Goal: Communication & Community: Answer question/provide support

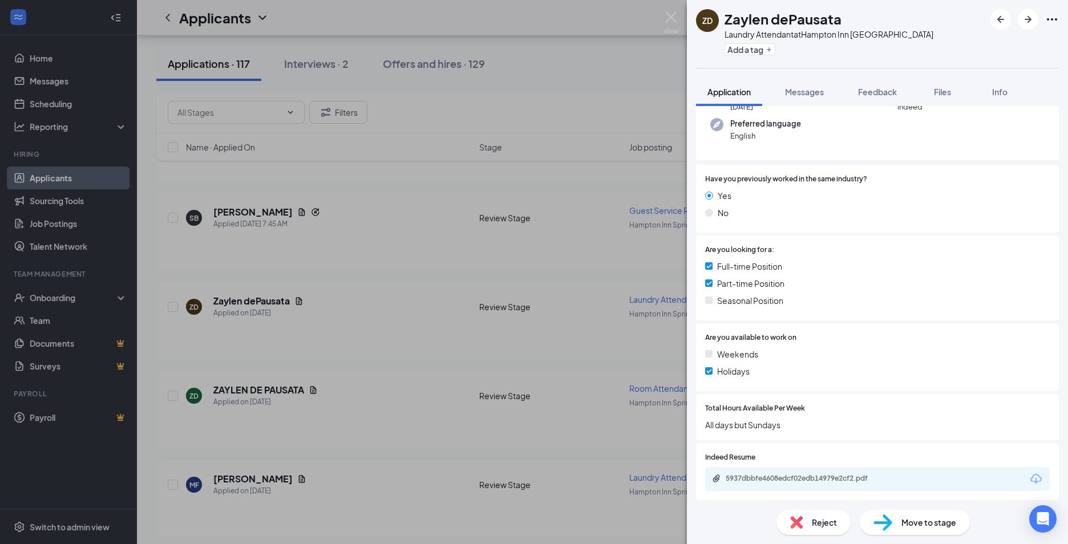
scroll to position [145, 0]
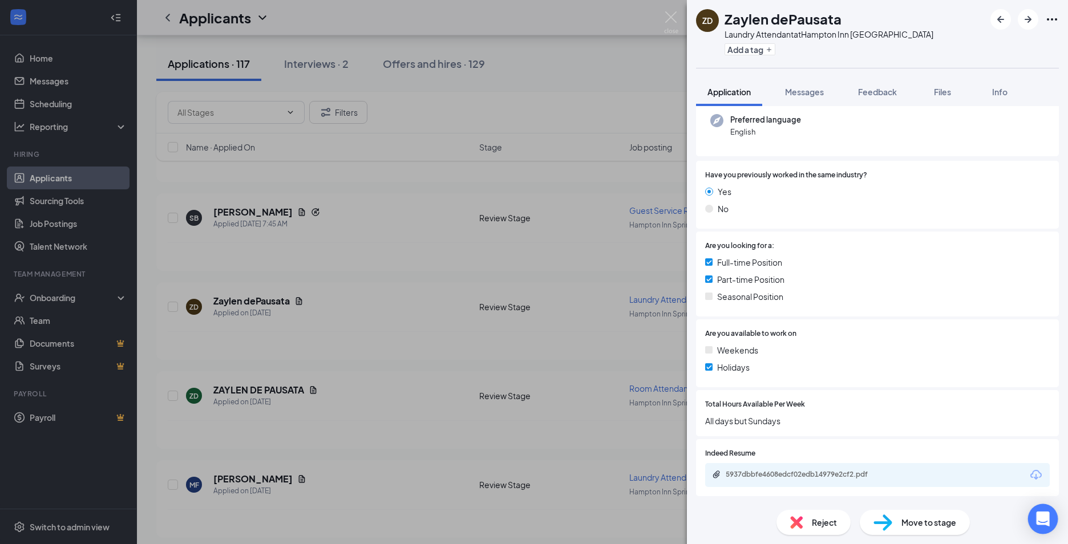
click at [1043, 514] on icon "Open Intercom Messenger" at bounding box center [1042, 519] width 13 height 15
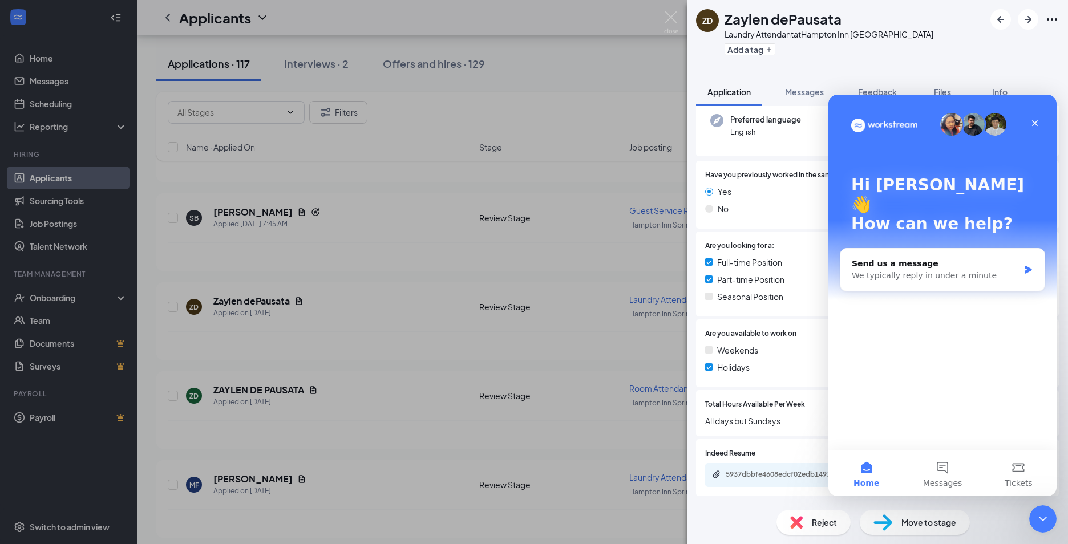
scroll to position [0, 0]
click at [1031, 124] on icon "Close" at bounding box center [1034, 123] width 9 height 9
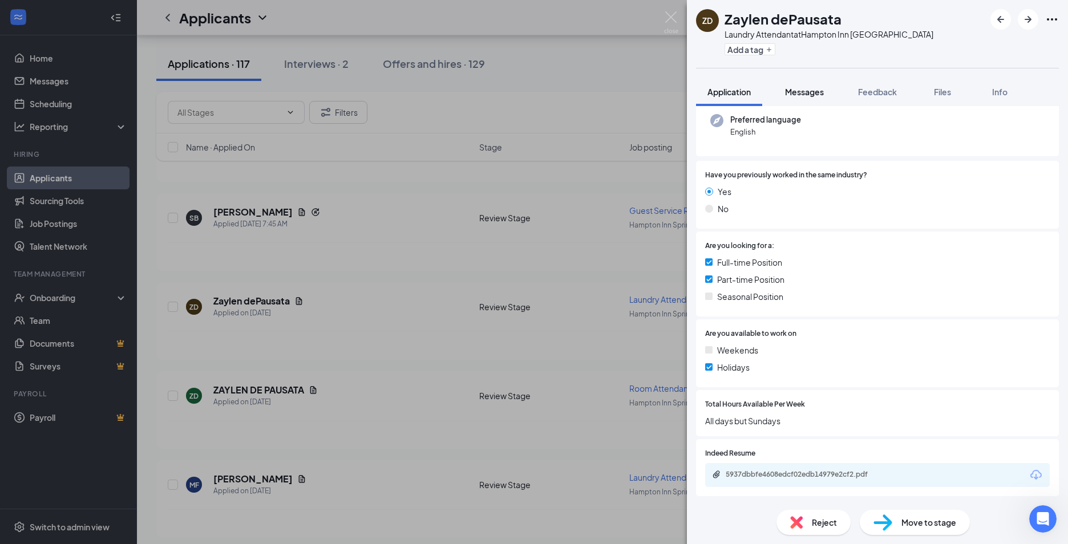
click at [807, 86] on div "Messages" at bounding box center [804, 91] width 39 height 11
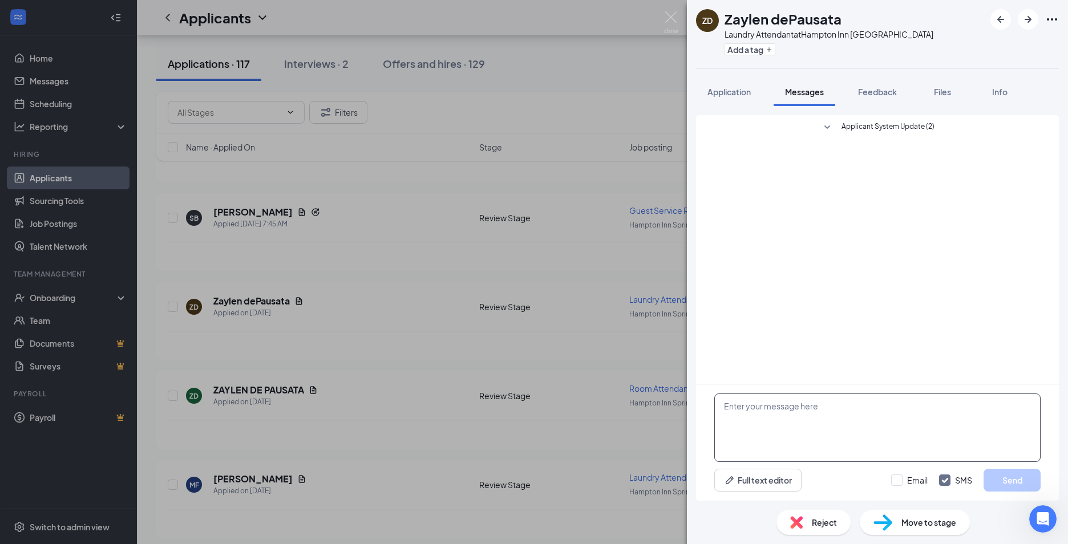
click at [729, 403] on textarea at bounding box center [877, 428] width 326 height 68
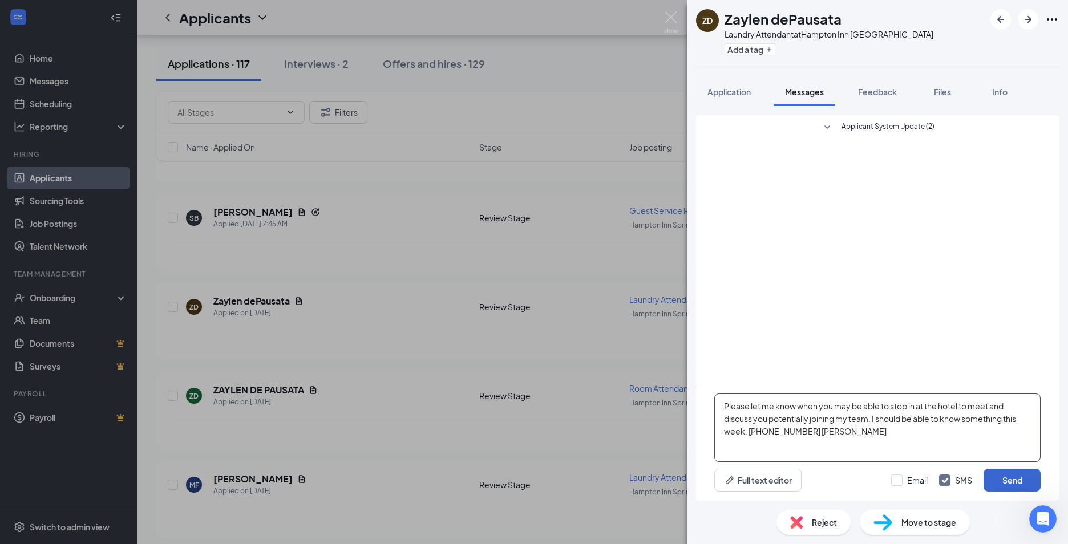
type textarea "Please let me know when you may be able to stop in at the hotel to meet and dis…"
click at [1016, 476] on button "Send" at bounding box center [1011, 480] width 57 height 23
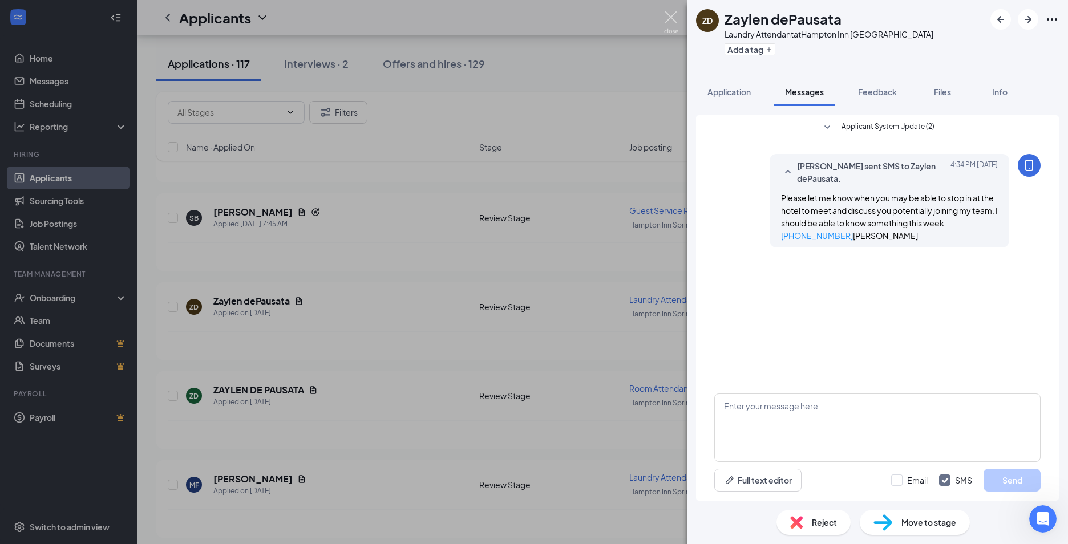
click at [669, 17] on img at bounding box center [671, 22] width 14 height 22
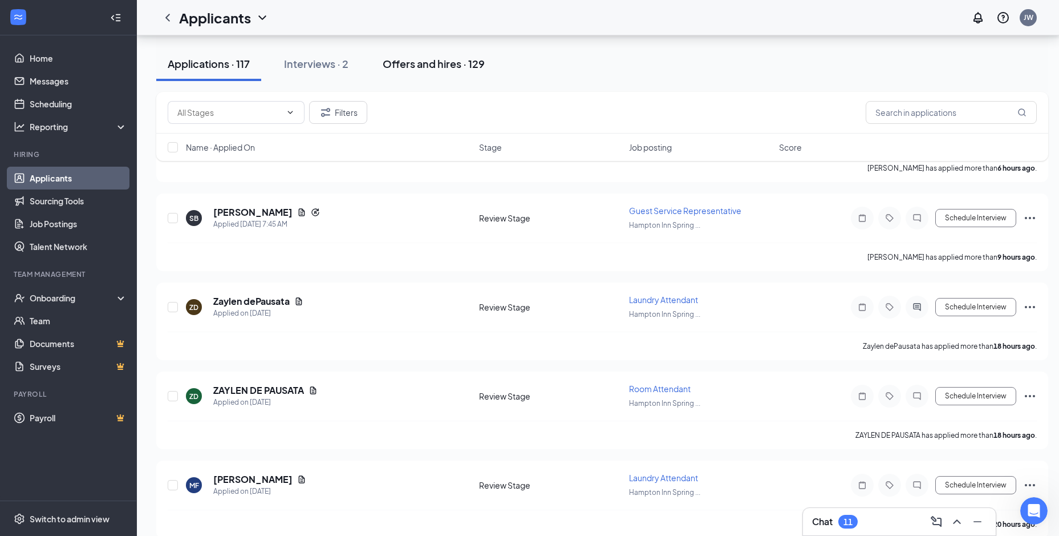
click at [439, 66] on div "Offers and hires · 129" at bounding box center [434, 63] width 102 height 14
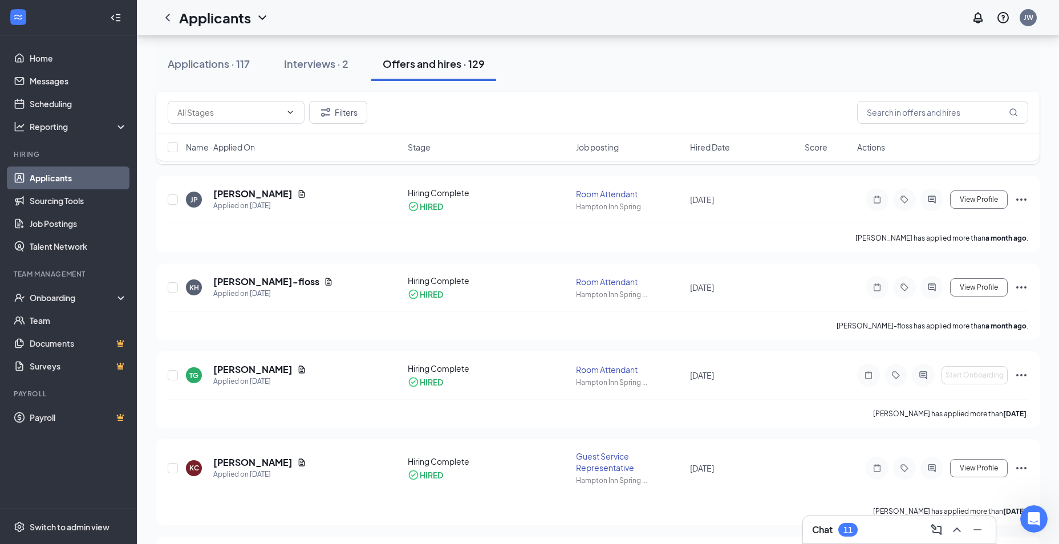
scroll to position [342, 0]
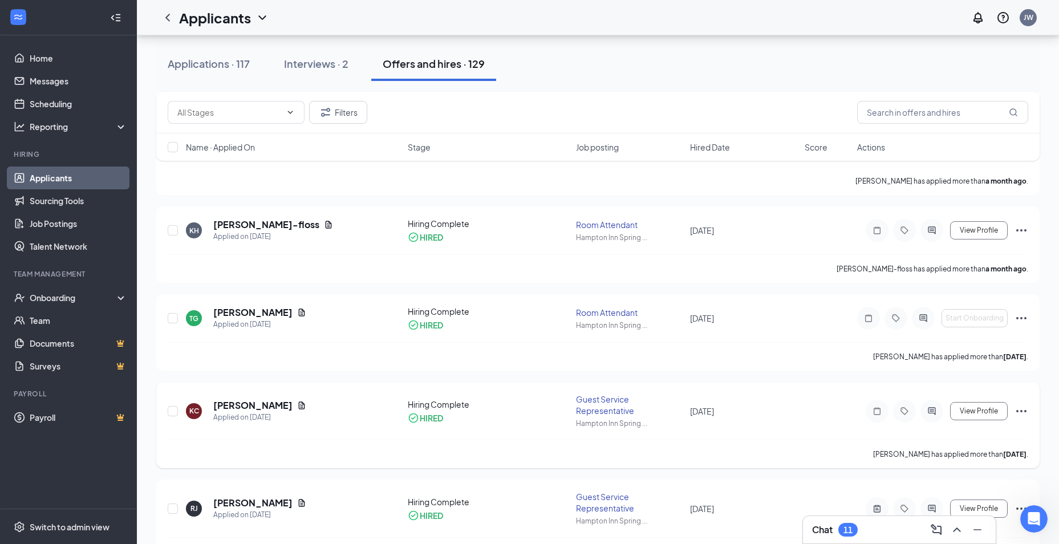
click at [1019, 411] on icon "Ellipses" at bounding box center [1022, 411] width 14 height 14
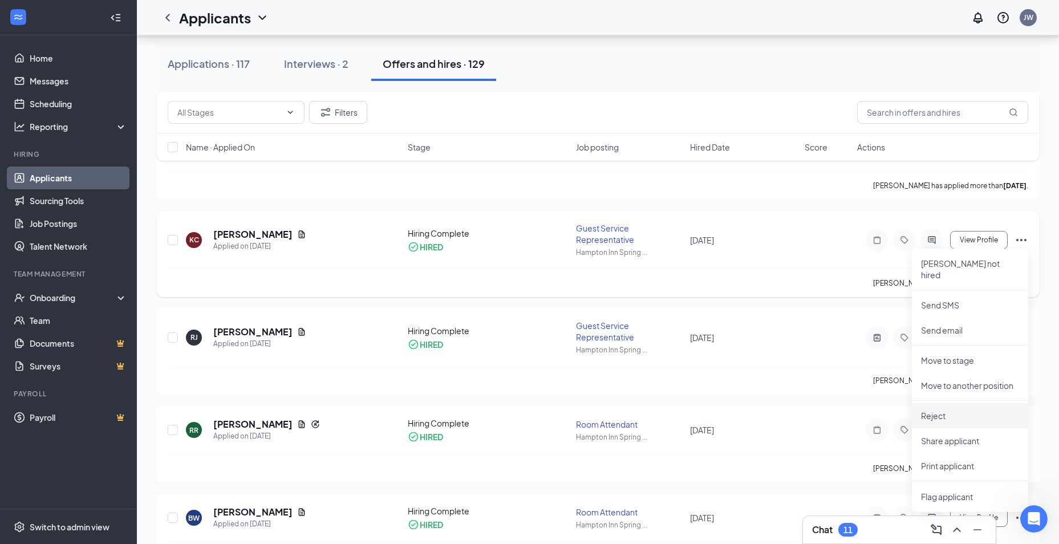
scroll to position [570, 0]
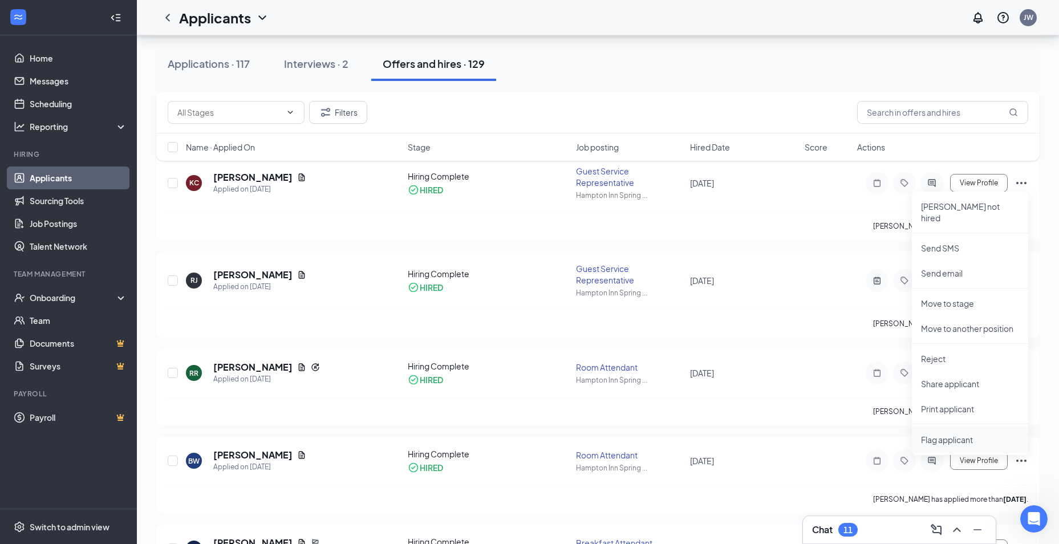
click at [950, 433] on span "Flag applicant" at bounding box center [970, 439] width 98 height 13
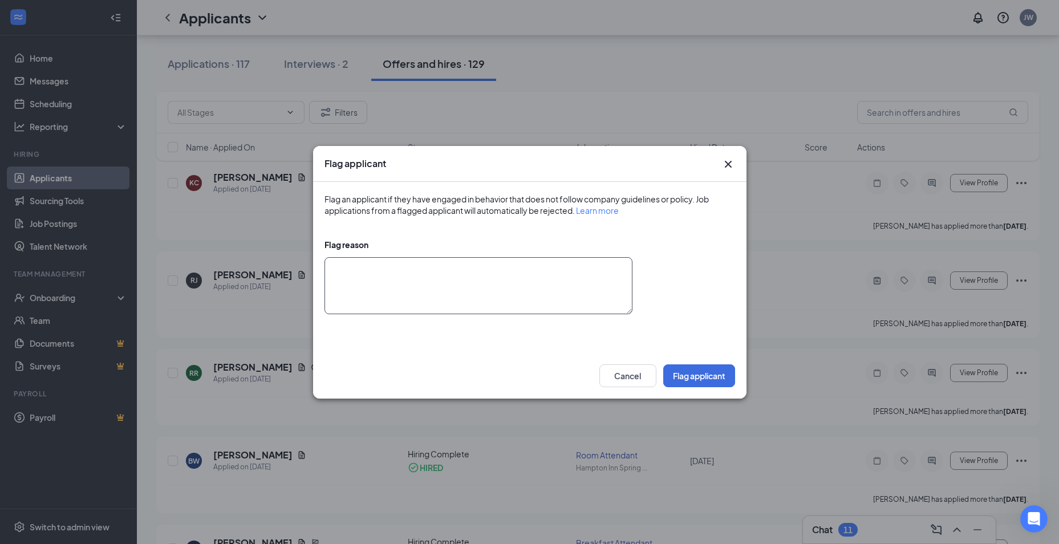
click at [372, 274] on textarea at bounding box center [479, 285] width 308 height 57
type textarea "Terminated for multiple reasons. Not eligible for rehire."
click at [707, 375] on button "Flag applicant" at bounding box center [699, 375] width 72 height 23
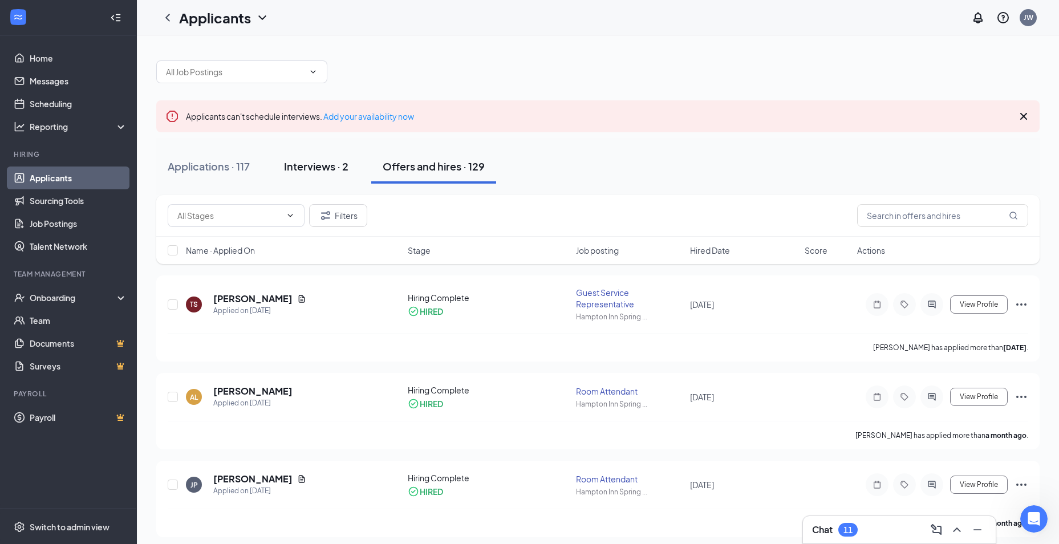
click at [313, 171] on div "Interviews · 2" at bounding box center [316, 166] width 64 height 14
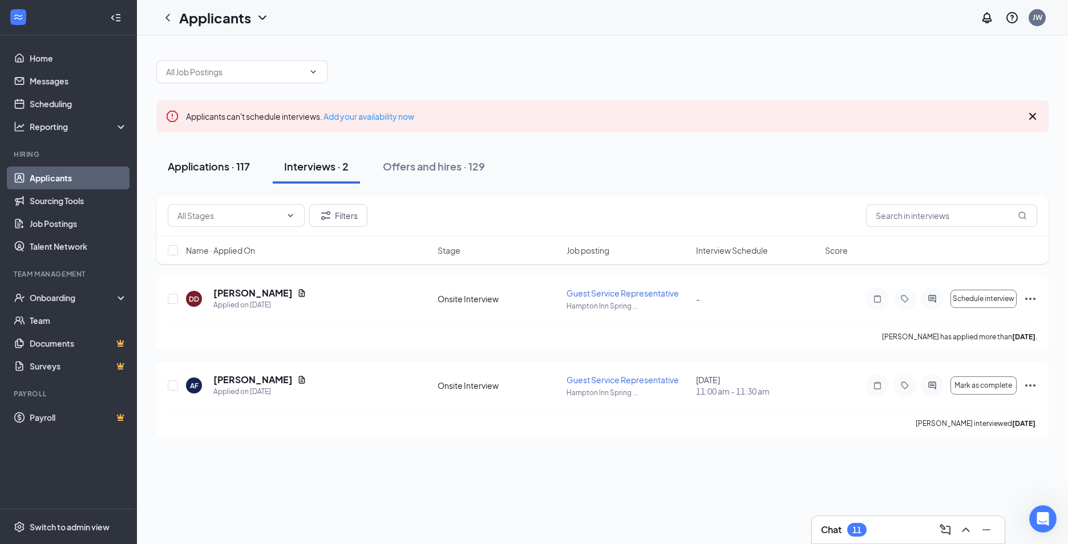
click at [201, 166] on div "Applications · 117" at bounding box center [209, 166] width 82 height 14
